Goal: Navigation & Orientation: Find specific page/section

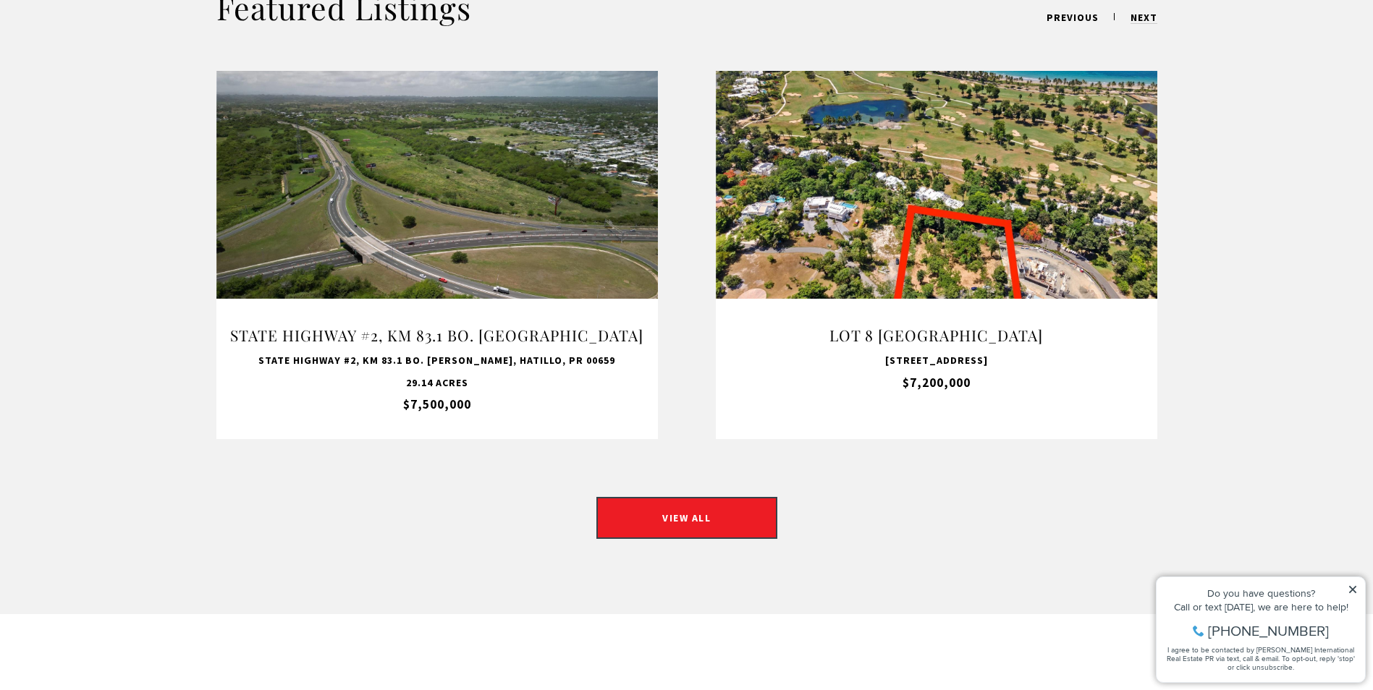
scroll to position [1187, 0]
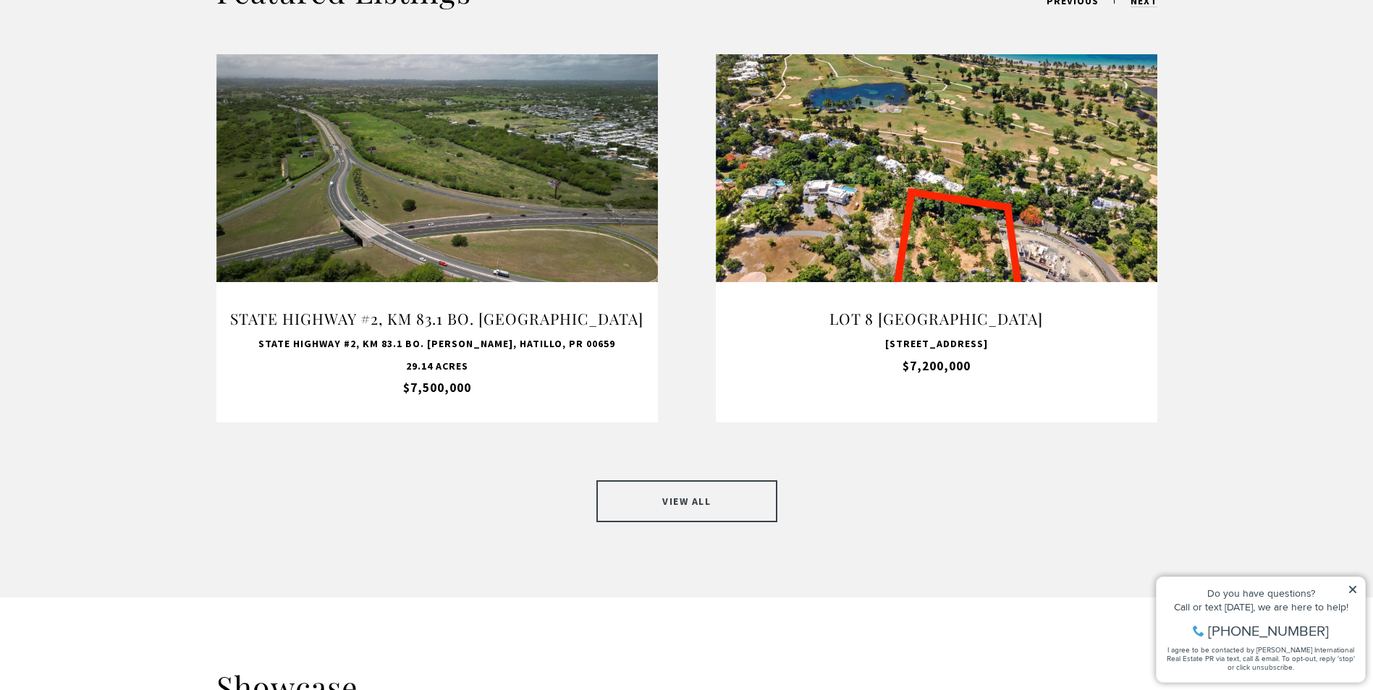
click at [696, 484] on link "VIEW ALL" at bounding box center [686, 501] width 181 height 42
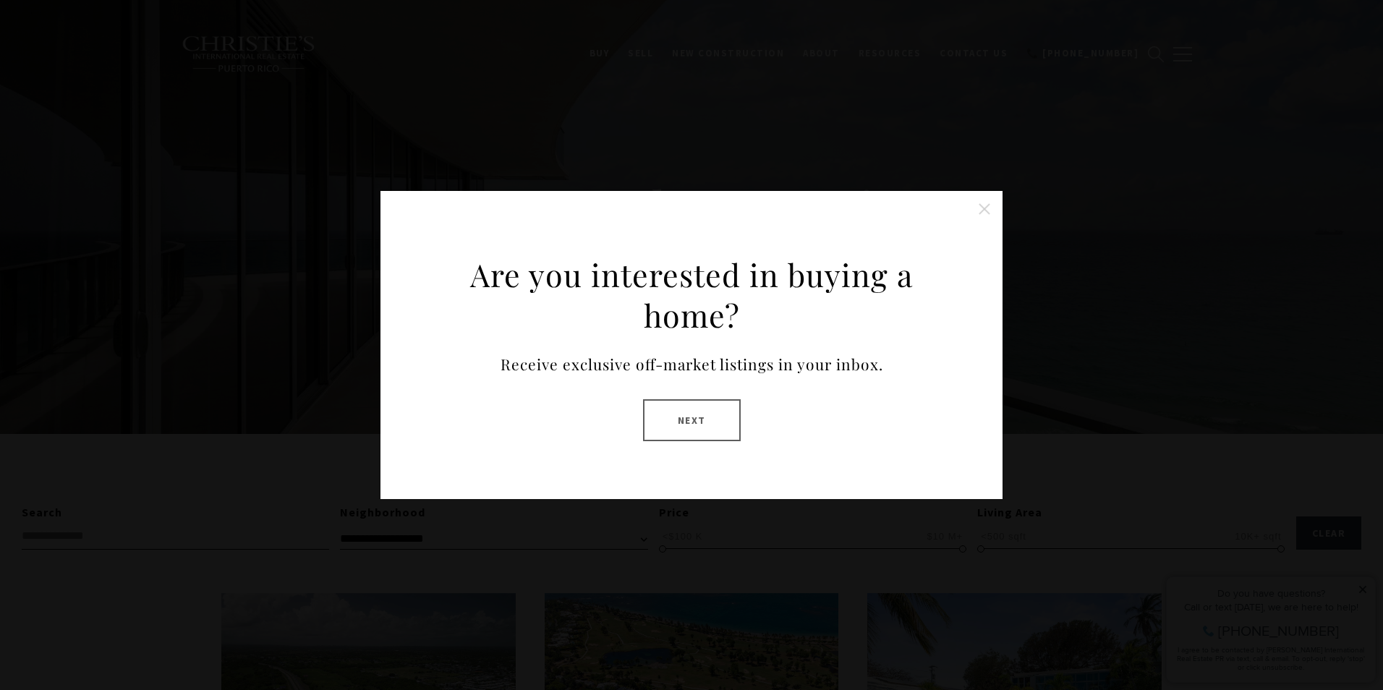
click at [708, 428] on button "Next" at bounding box center [692, 420] width 98 height 42
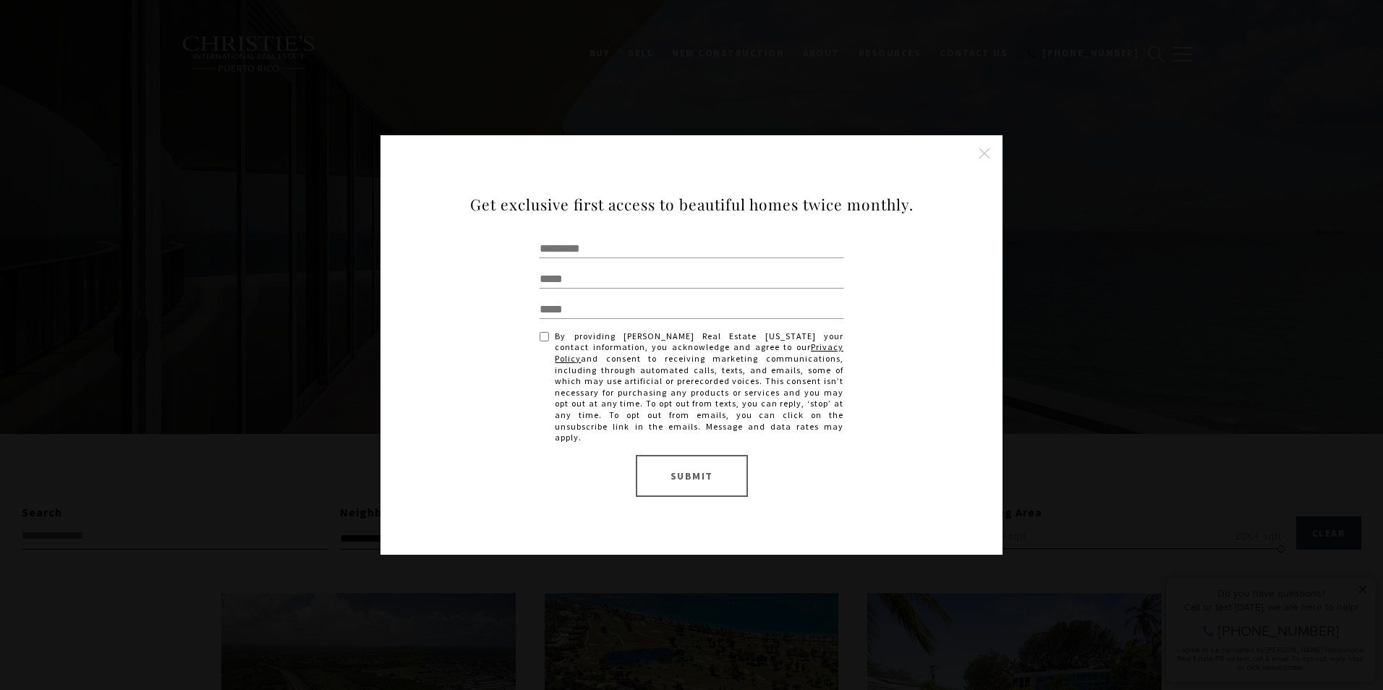
click at [983, 158] on button "Close this option" at bounding box center [984, 153] width 29 height 29
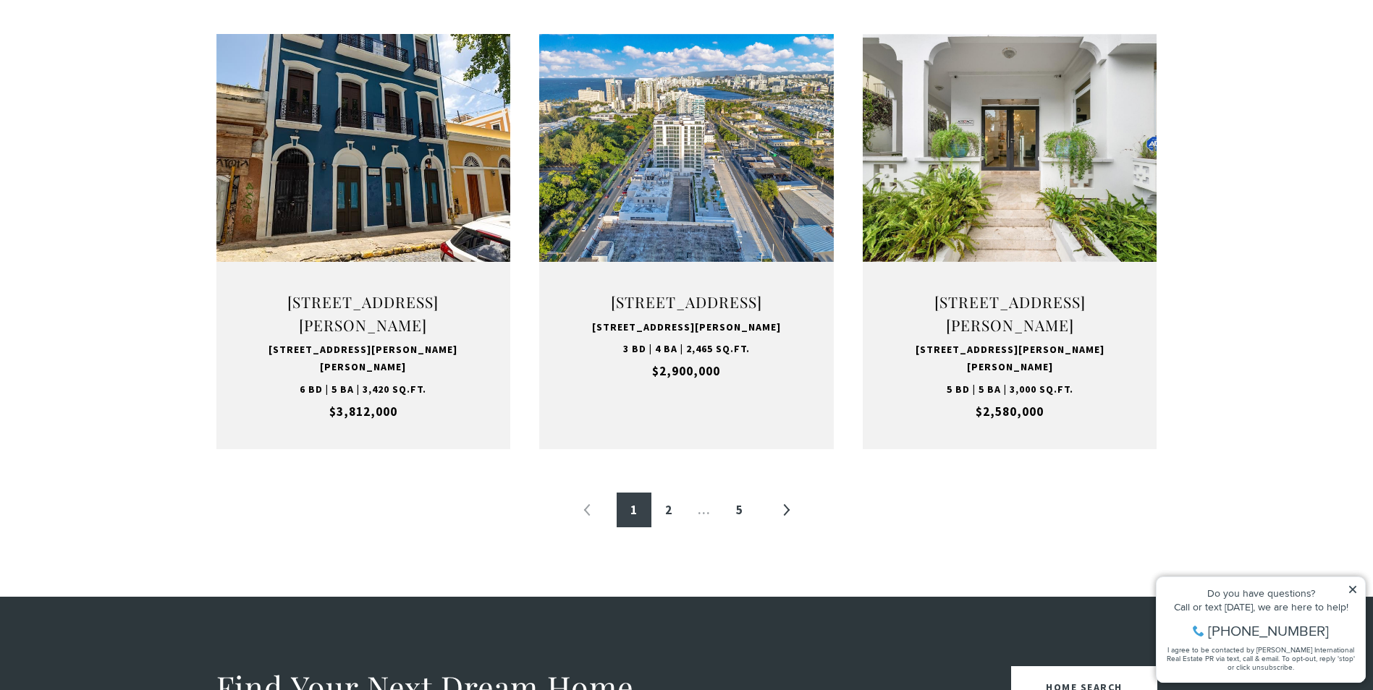
scroll to position [1464, 0]
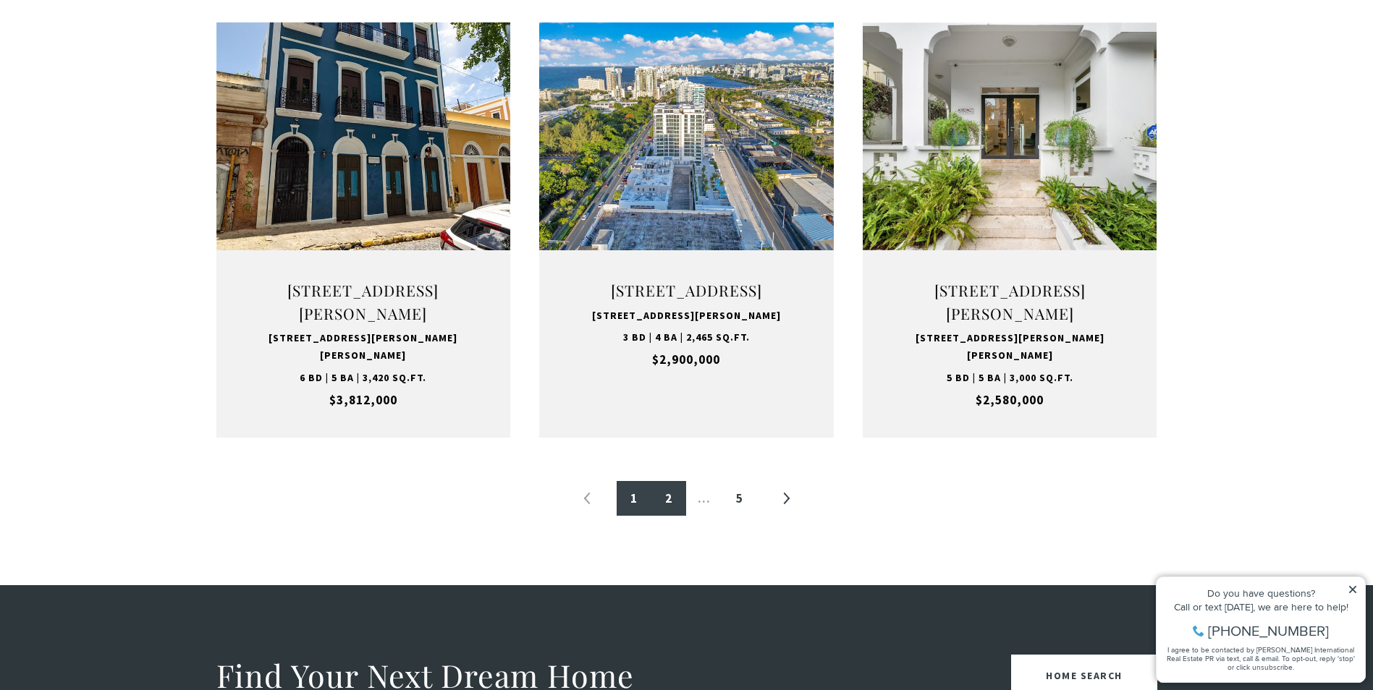
click at [660, 513] on link "2" at bounding box center [668, 498] width 35 height 35
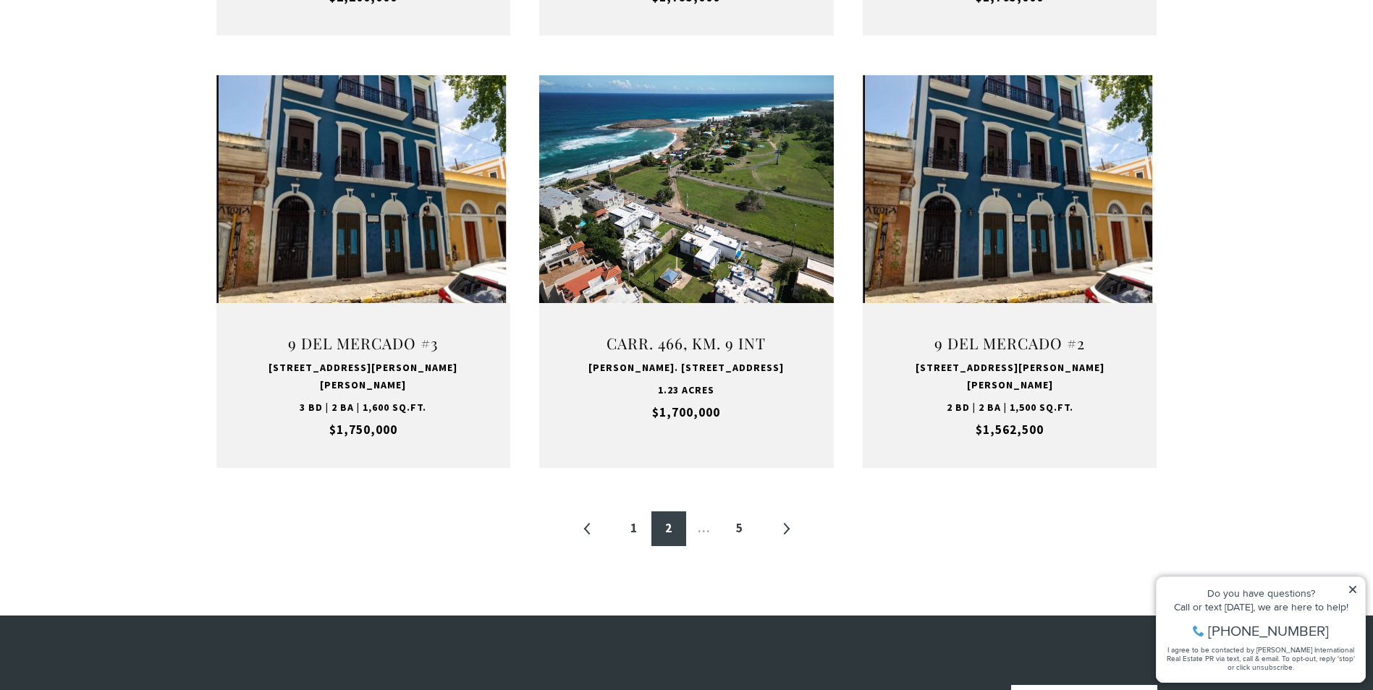
scroll to position [1444, 0]
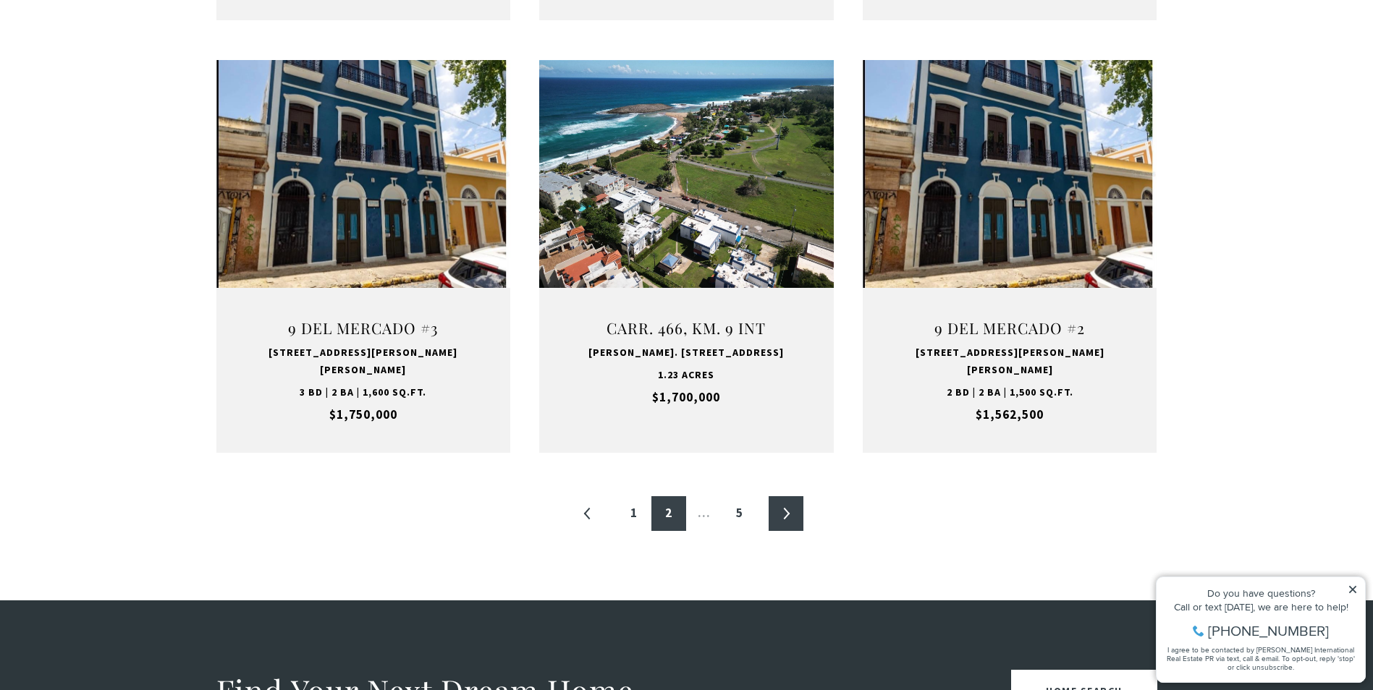
click at [787, 499] on link "»" at bounding box center [785, 513] width 35 height 35
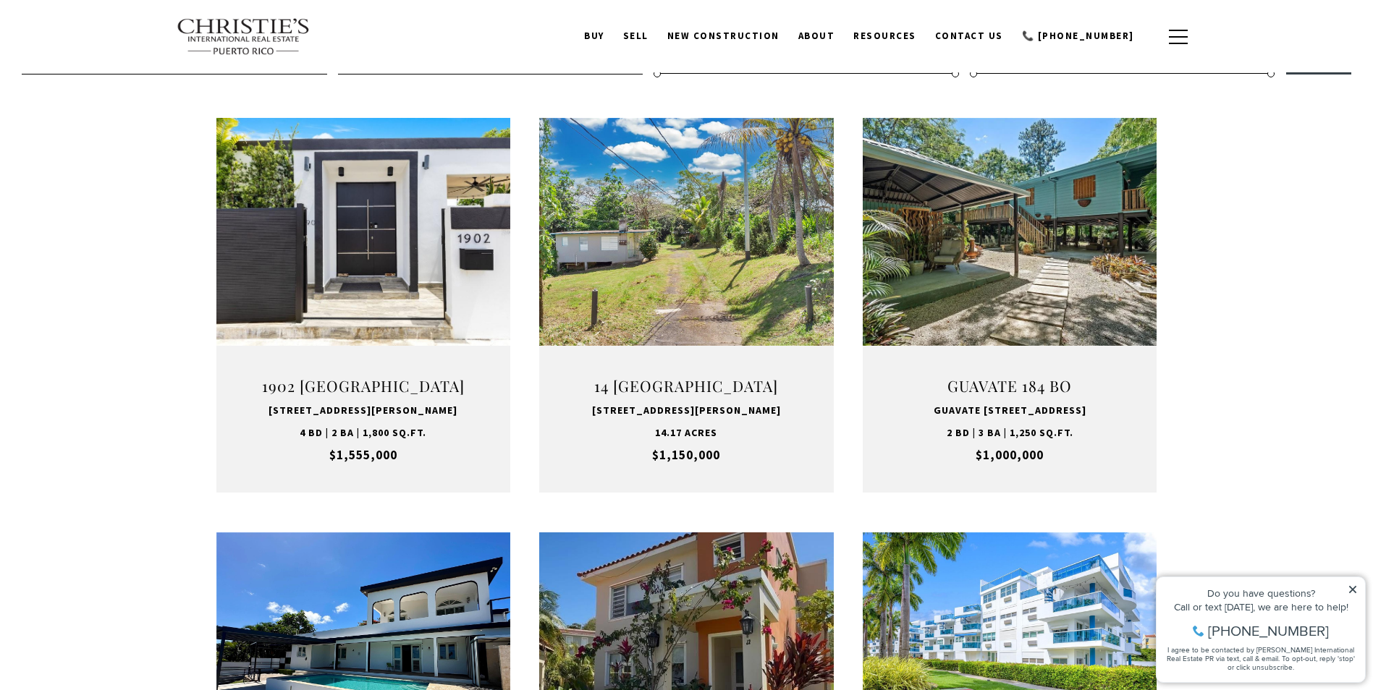
scroll to position [434, 0]
